Goal: Find specific page/section: Find specific page/section

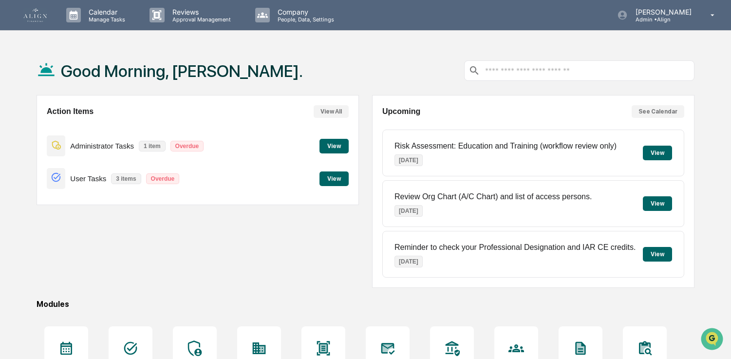
click at [332, 174] on button "View" at bounding box center [333, 178] width 29 height 15
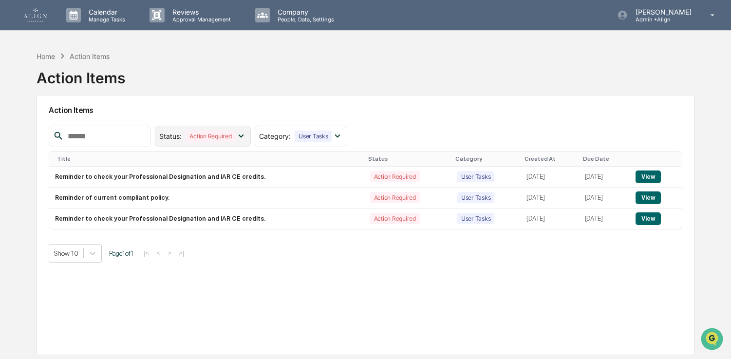
click at [235, 136] on div "Action Required" at bounding box center [211, 136] width 50 height 11
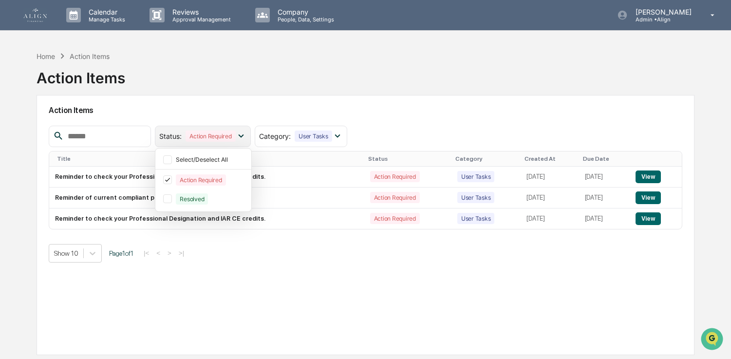
click at [235, 136] on div "Action Required" at bounding box center [211, 136] width 50 height 11
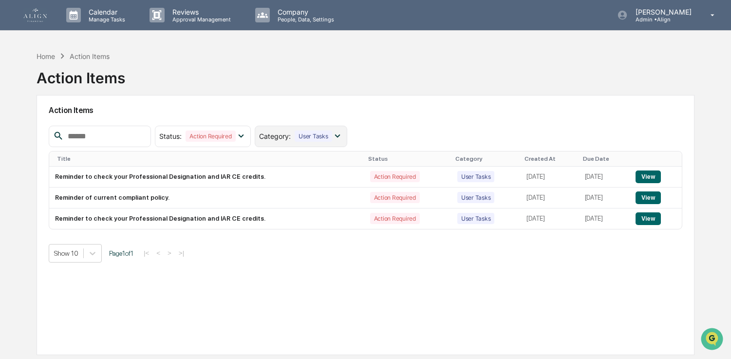
click at [343, 133] on icon at bounding box center [337, 136] width 11 height 11
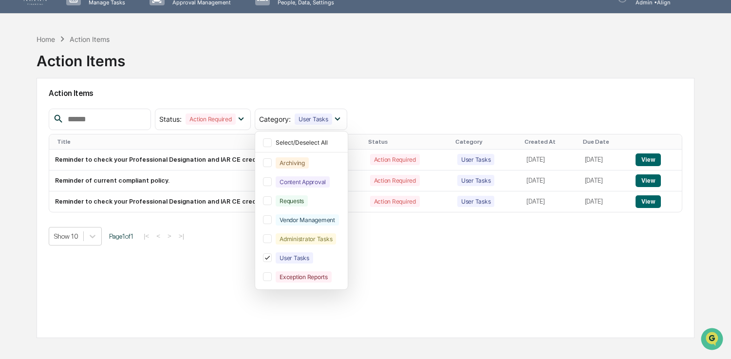
scroll to position [19, 0]
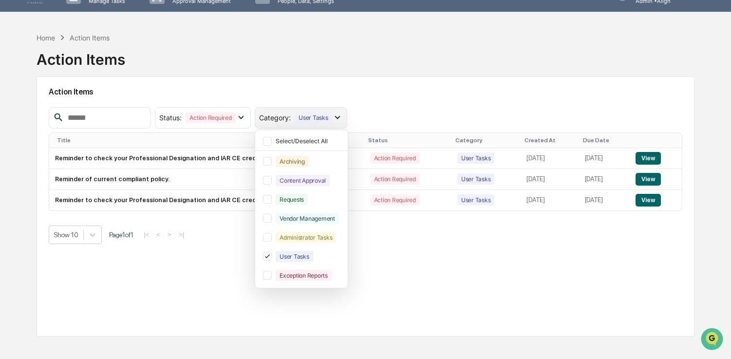
click at [343, 114] on icon at bounding box center [337, 117] width 11 height 11
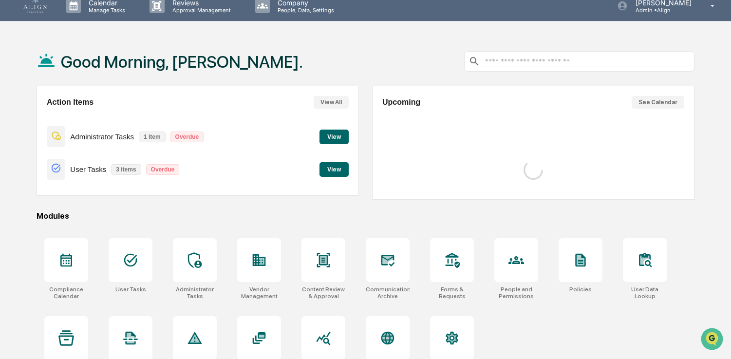
scroll to position [14, 0]
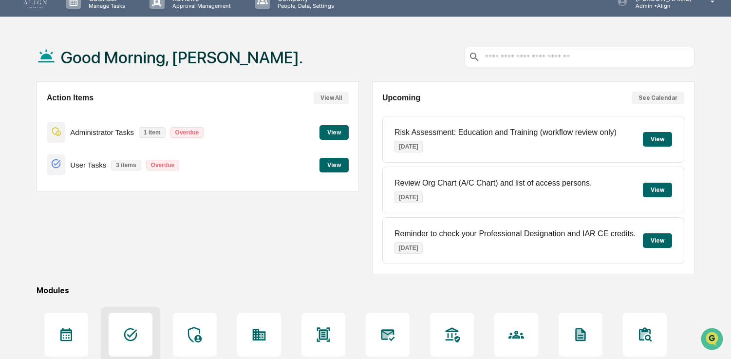
click at [132, 323] on div at bounding box center [131, 335] width 44 height 44
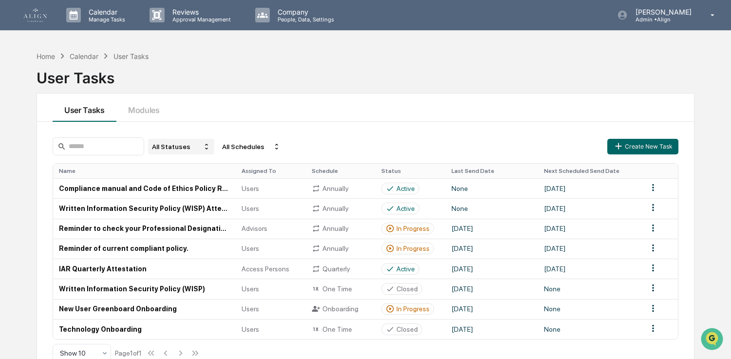
click at [185, 147] on div "All Statuses" at bounding box center [181, 147] width 66 height 16
click at [181, 194] on div "Active/In Progress" at bounding box center [177, 192] width 54 height 8
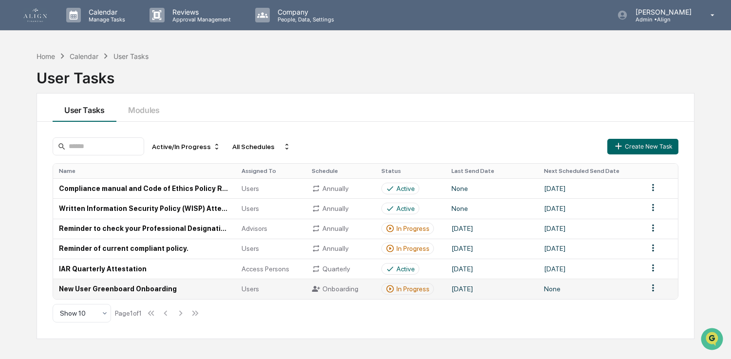
click at [147, 291] on td "New User Greenboard Onboarding" at bounding box center [144, 289] width 183 height 20
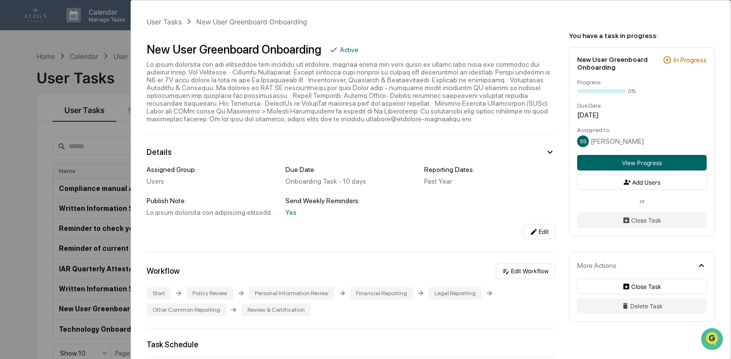
click at [77, 49] on div "User Tasks New User Greenboard Onboarding New User Greenboard Onboarding Active…" at bounding box center [365, 179] width 731 height 359
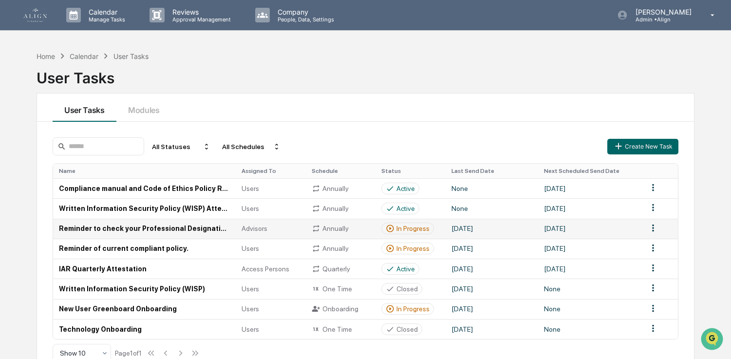
click at [129, 228] on td "Reminder to check your Professional Designation and IAR CE credits." at bounding box center [144, 229] width 183 height 20
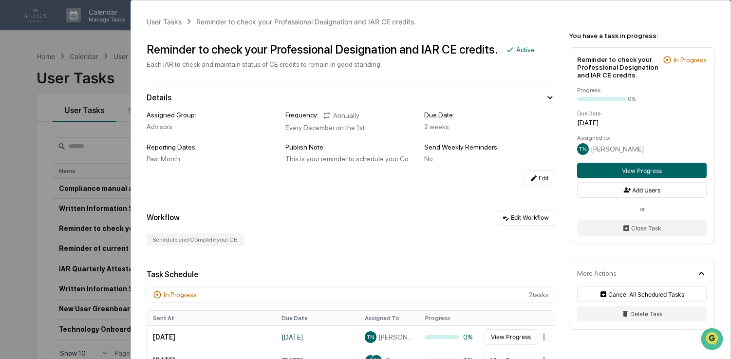
click at [28, 198] on div "User Tasks Reminder to check your Professional Designation and IAR CE credits. …" at bounding box center [365, 179] width 731 height 359
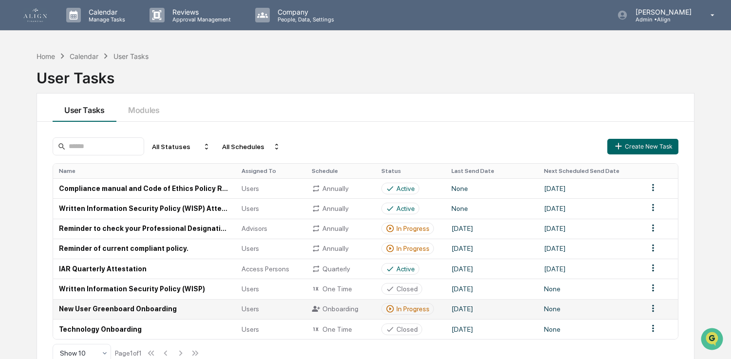
click at [161, 310] on td "New User Greenboard Onboarding" at bounding box center [144, 309] width 183 height 20
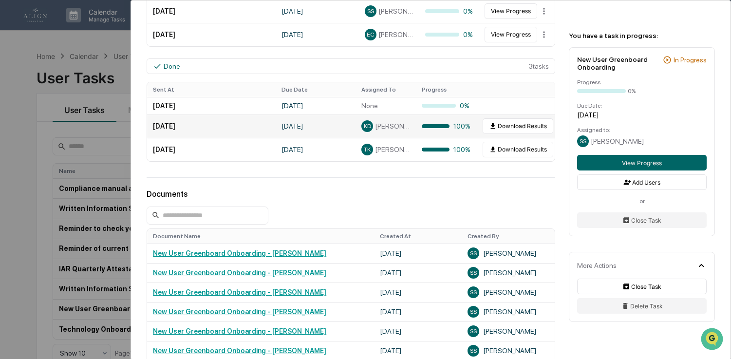
scroll to position [514, 0]
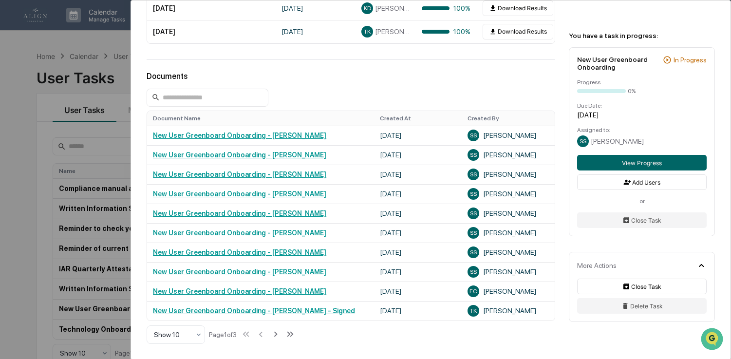
click at [8, 206] on div "User Tasks New User Greenboard Onboarding New User Greenboard Onboarding Active…" at bounding box center [365, 179] width 731 height 359
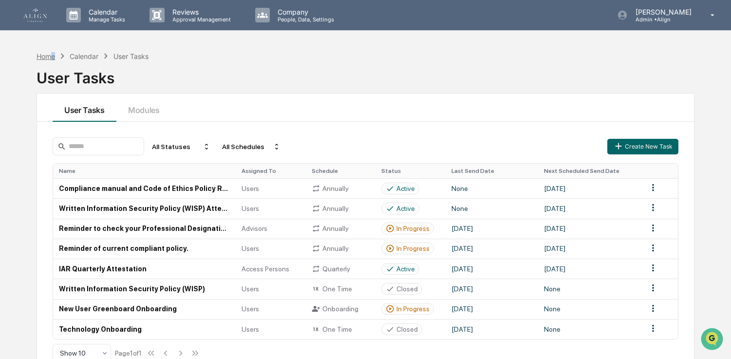
click at [53, 57] on div "Home" at bounding box center [46, 56] width 19 height 8
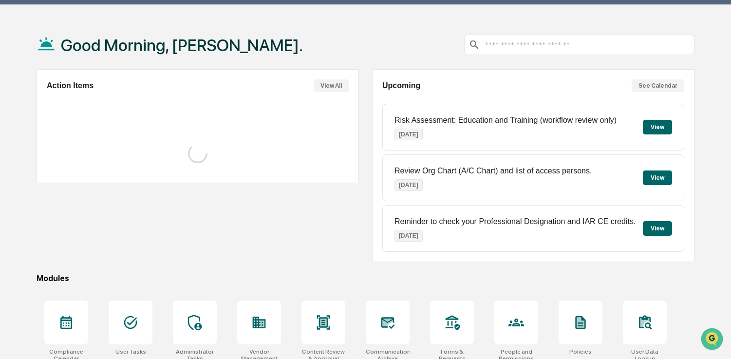
scroll to position [27, 0]
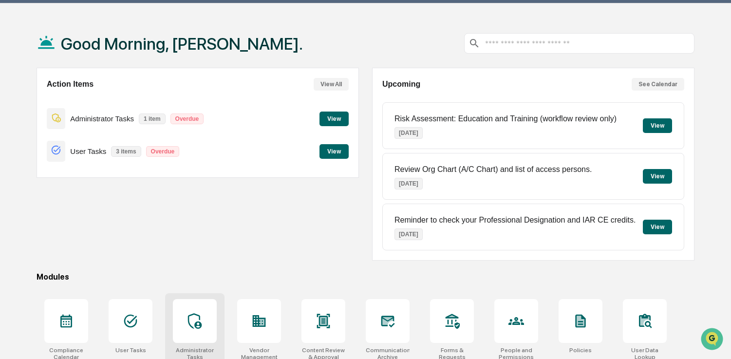
click at [174, 323] on div at bounding box center [195, 321] width 44 height 44
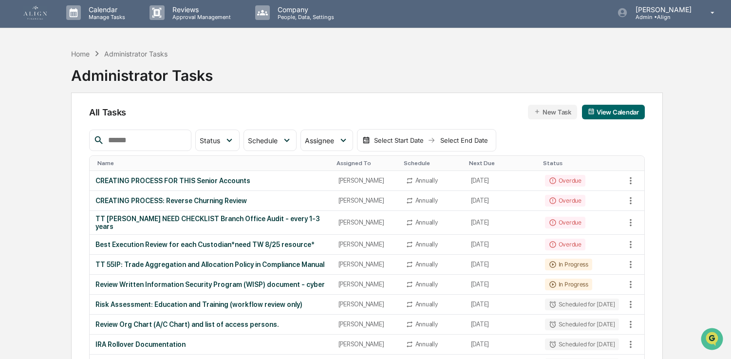
scroll to position [4, 0]
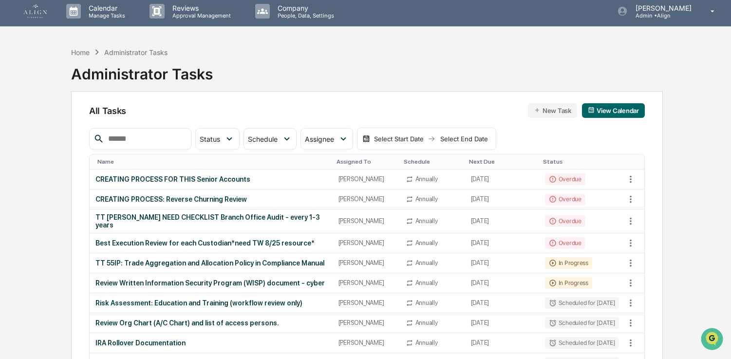
click at [150, 136] on input "text" at bounding box center [145, 138] width 83 height 13
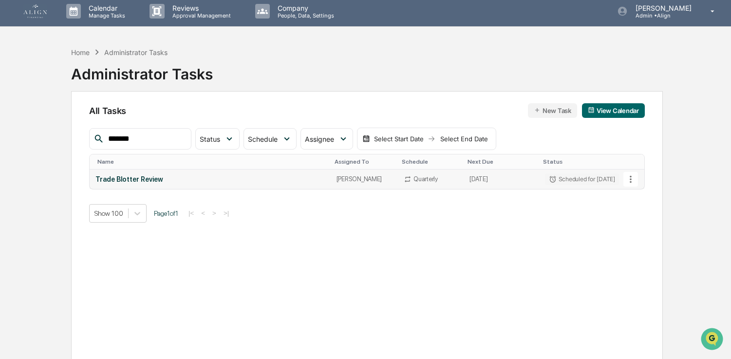
type input "*******"
click at [137, 176] on div "Trade Blotter Review" at bounding box center [209, 179] width 229 height 8
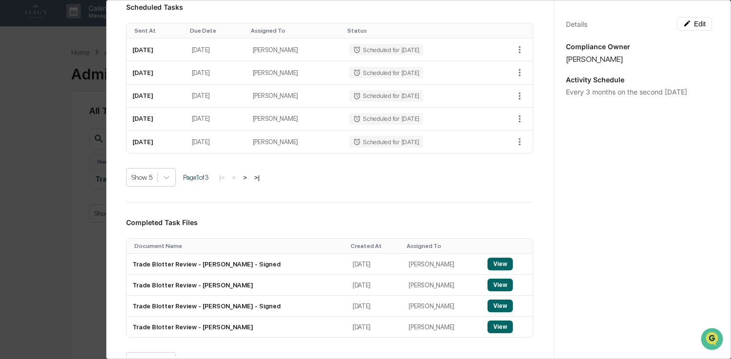
scroll to position [215, 0]
click at [16, 203] on div "Administrator Activity List Trade Blotter Review Start Task Spawn Task Trade Bl…" at bounding box center [365, 179] width 731 height 359
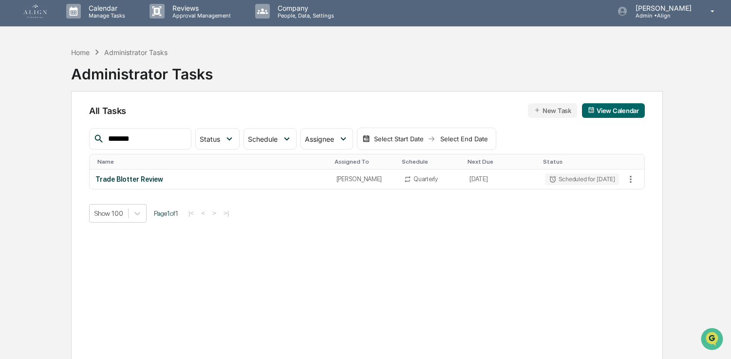
click at [137, 52] on div "Administrator Tasks" at bounding box center [135, 52] width 63 height 8
click at [158, 141] on input "*******" at bounding box center [145, 138] width 83 height 13
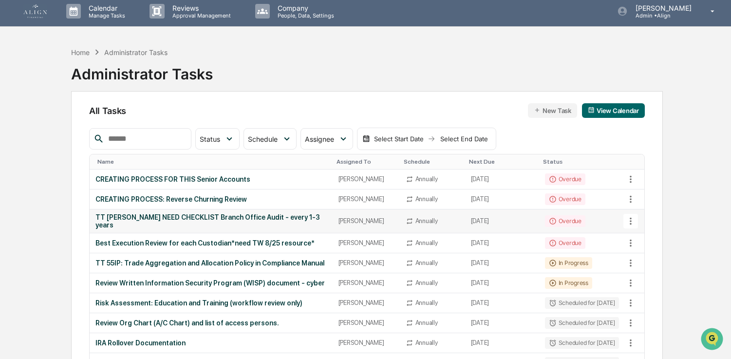
click at [216, 222] on div "TT SARAH NEED CHECKLIST Branch Office Audit - every 1-3 years" at bounding box center [210, 221] width 231 height 16
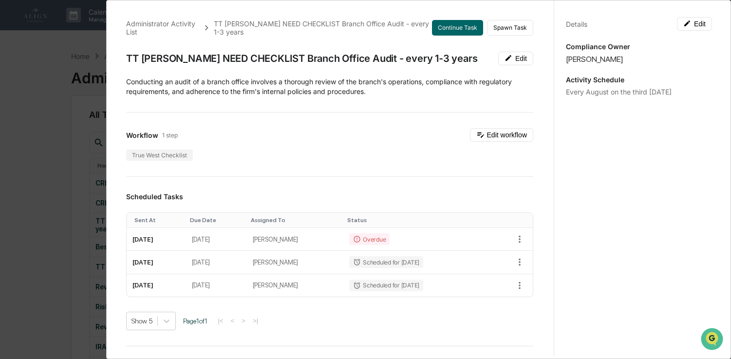
scroll to position [0, 0]
click at [37, 78] on div "Administrator Activity List TT SARAH NEED CHECKLIST Branch Office Audit - every…" at bounding box center [365, 179] width 731 height 359
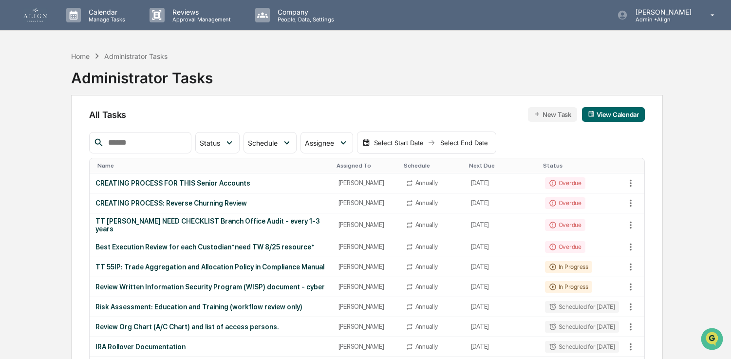
click at [24, 15] on img at bounding box center [34, 15] width 23 height 14
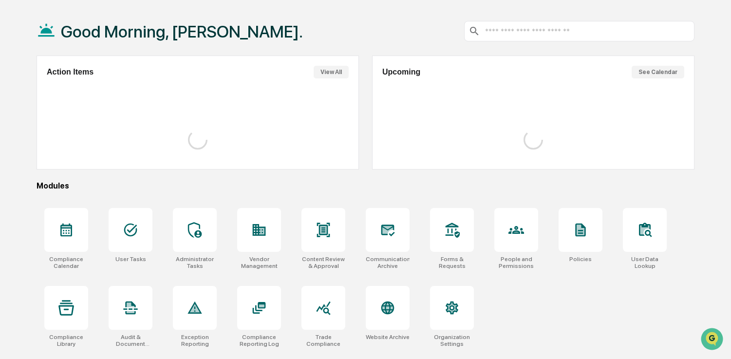
scroll to position [46, 0]
